Goal: Transaction & Acquisition: Subscribe to service/newsletter

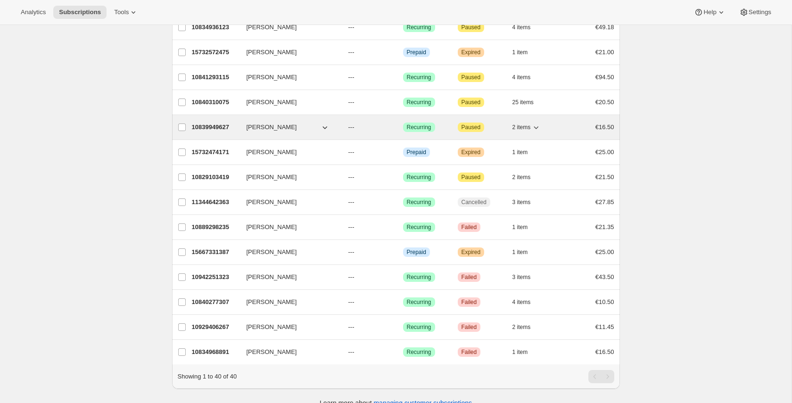
scroll to position [830, 0]
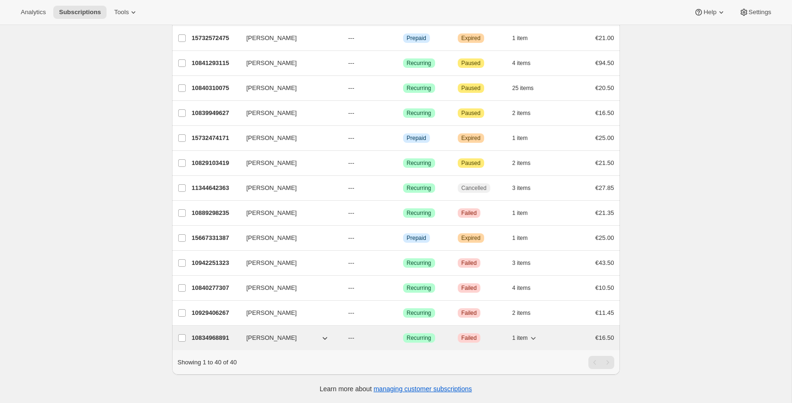
click at [217, 333] on div "10834968891 [PERSON_NAME] --- Success Recurring Critical Failed 1 item €16.50" at bounding box center [403, 338] width 423 height 13
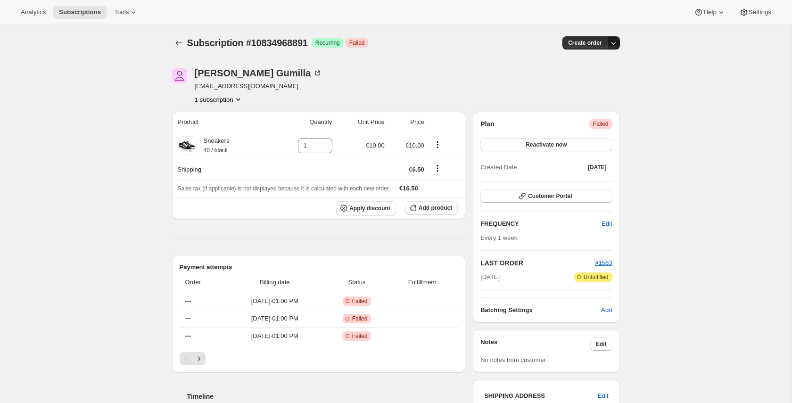
click at [616, 43] on icon "button" at bounding box center [613, 42] width 9 height 9
click at [595, 80] on span "Create custom one-time order" at bounding box center [574, 78] width 82 height 7
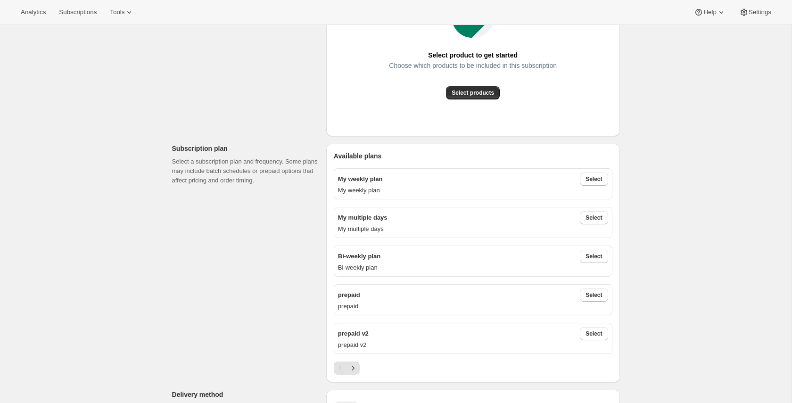
scroll to position [266, 0]
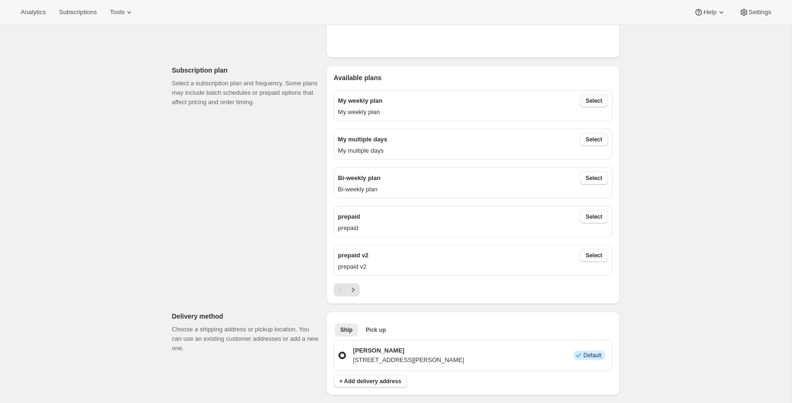
click at [603, 105] on button "Select" at bounding box center [594, 100] width 28 height 13
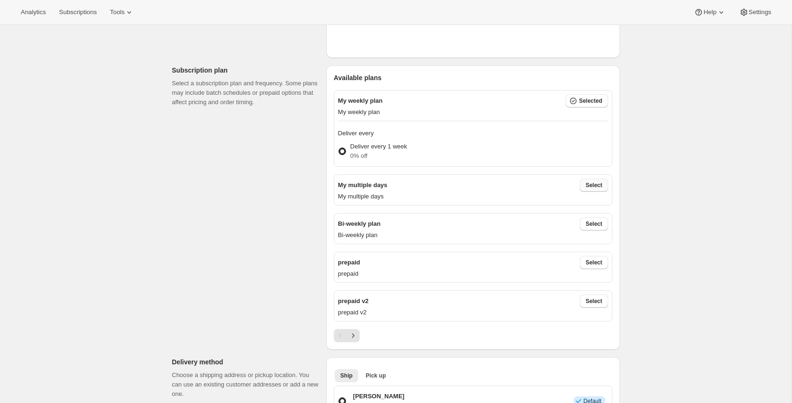
click at [594, 186] on span "Select" at bounding box center [594, 186] width 17 height 8
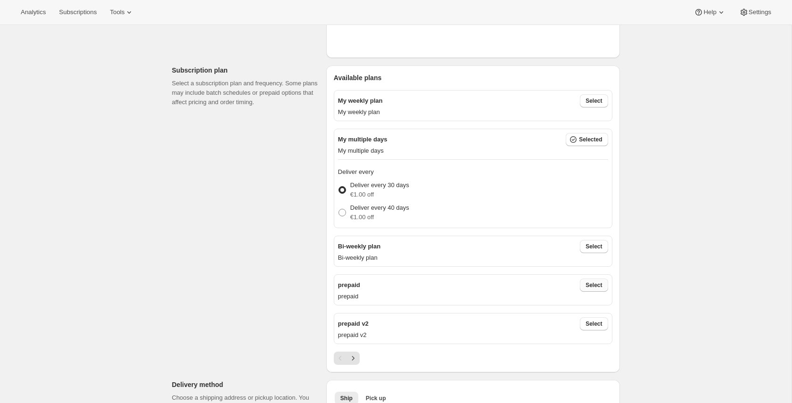
click at [600, 285] on span "Select" at bounding box center [594, 286] width 17 height 8
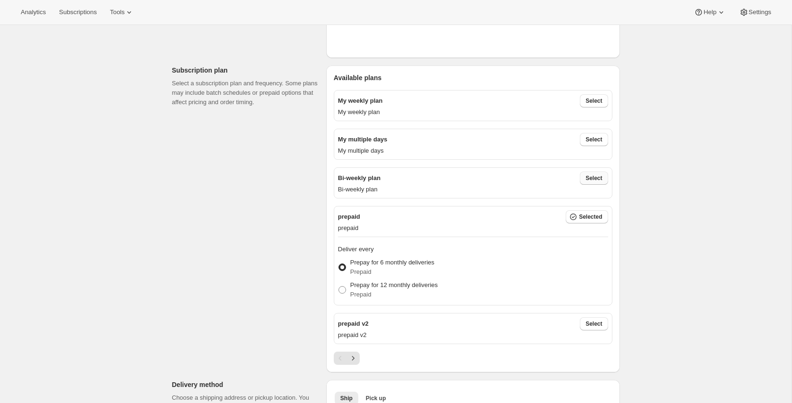
click at [587, 175] on span "Select" at bounding box center [594, 179] width 17 height 8
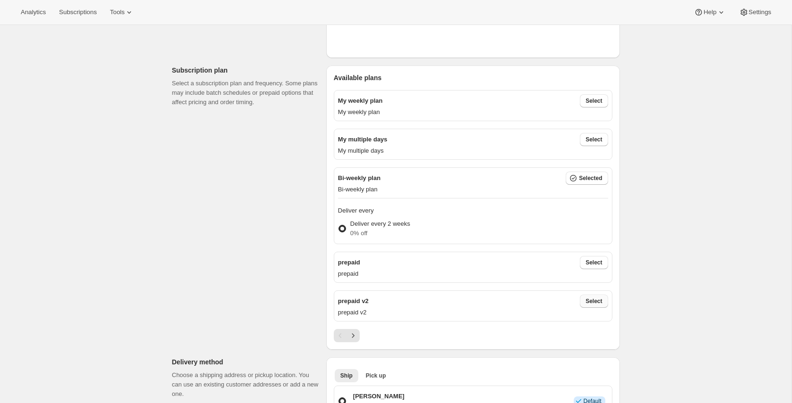
click at [598, 301] on span "Select" at bounding box center [594, 302] width 17 height 8
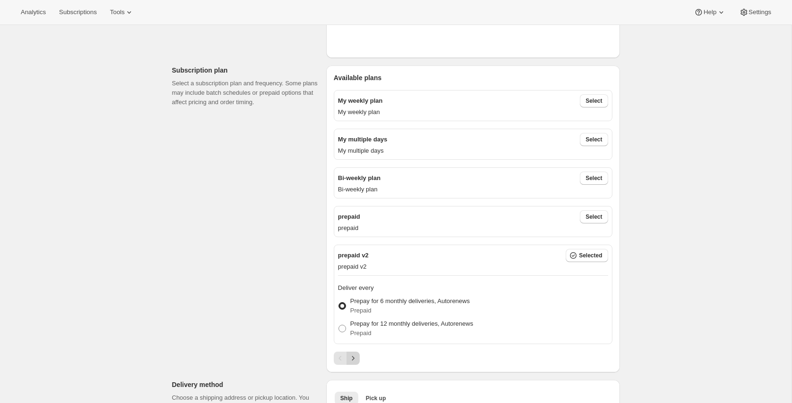
click at [349, 360] on icon "Next" at bounding box center [353, 358] width 9 height 9
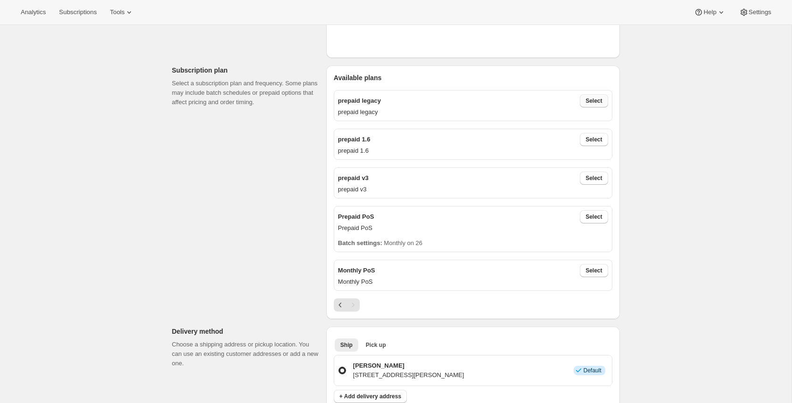
click at [596, 97] on span "Select" at bounding box center [594, 101] width 17 height 8
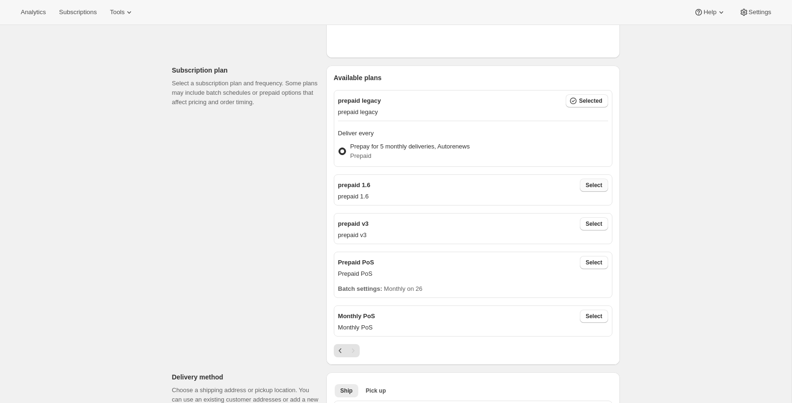
click at [589, 185] on span "Select" at bounding box center [594, 186] width 17 height 8
click at [594, 225] on span "Select" at bounding box center [594, 224] width 17 height 8
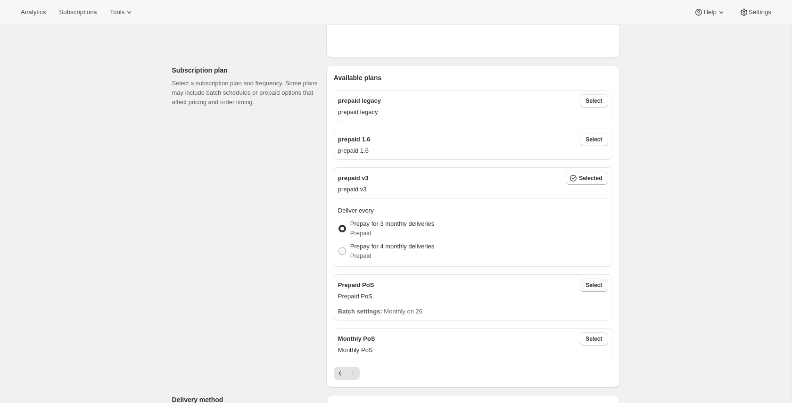
click at [593, 291] on button "Select" at bounding box center [594, 285] width 28 height 13
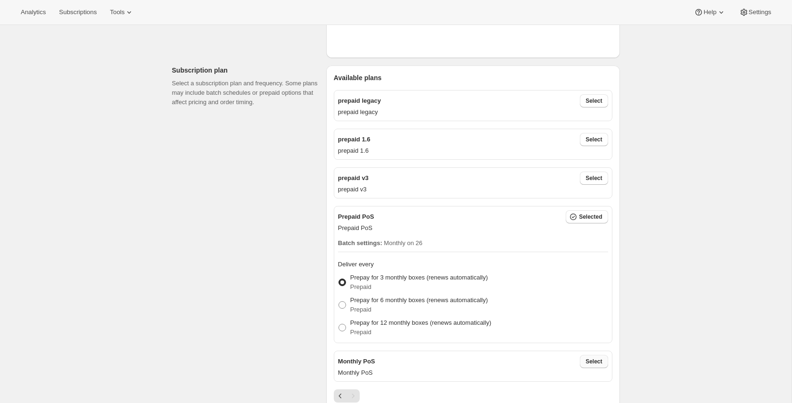
click at [590, 366] on button "Select" at bounding box center [594, 361] width 28 height 13
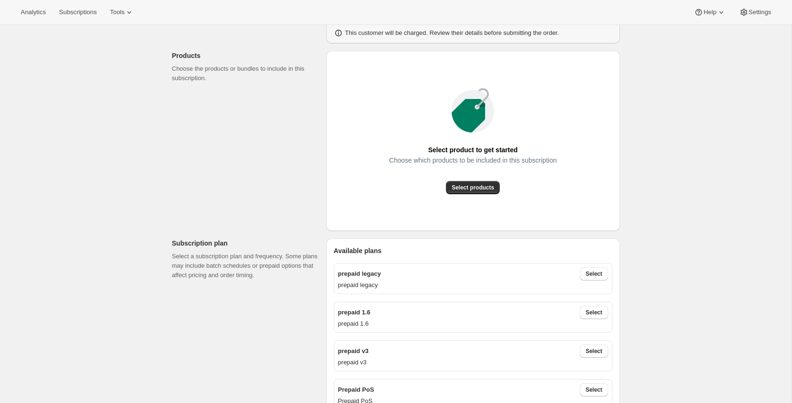
scroll to position [0, 0]
